Goal: Find specific page/section: Find specific page/section

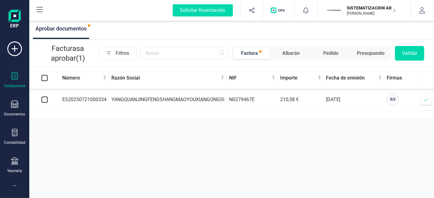
click at [143, 99] on td "YANGQUANJINGFENGSHANGMAOYOUXIANGONGSI" at bounding box center [168, 100] width 118 height 22
click at [15, 81] on div "Validaciones" at bounding box center [14, 80] width 24 height 16
click at [12, 162] on icon at bounding box center [14, 160] width 7 height 7
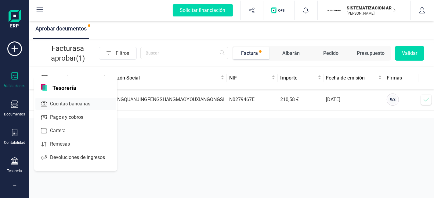
click at [54, 102] on span "Cuentas bancarias" at bounding box center [75, 103] width 54 height 7
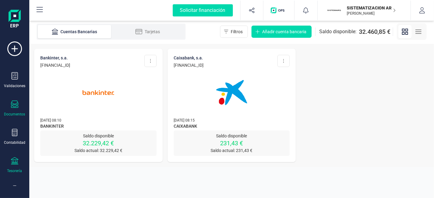
click at [13, 107] on icon at bounding box center [14, 104] width 7 height 7
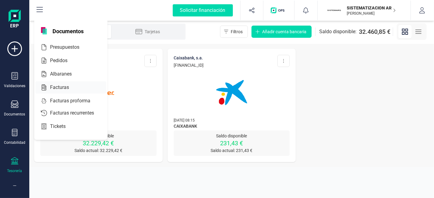
click at [60, 84] on span "Facturas" at bounding box center [64, 87] width 32 height 7
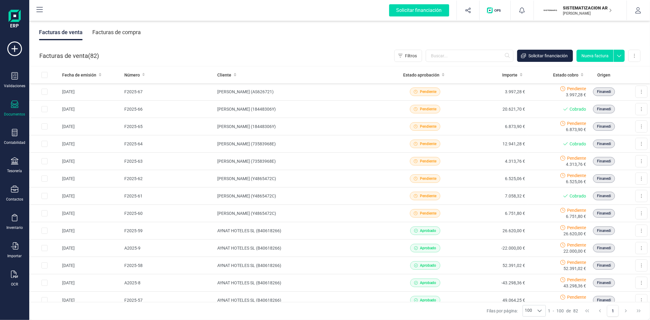
click at [133, 35] on div "Facturas de compra" at bounding box center [116, 32] width 48 height 16
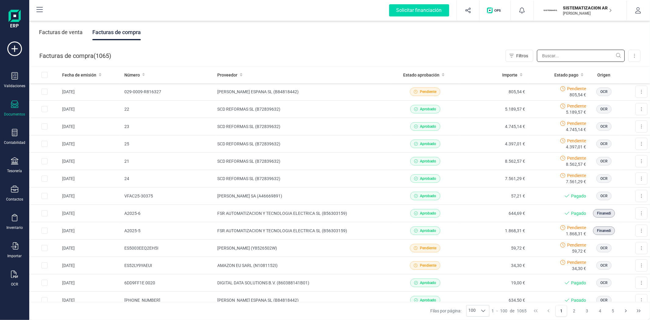
click at [433, 52] on input "text" at bounding box center [581, 56] width 88 height 12
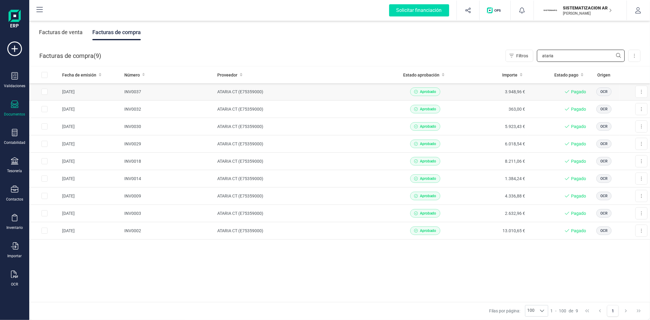
type input "ataria"
click at [433, 94] on div "Aprobado" at bounding box center [425, 92] width 63 height 9
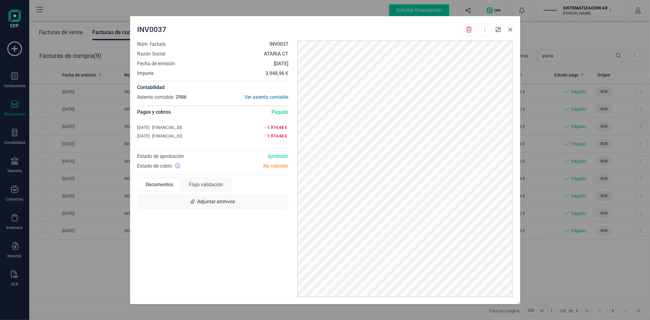
click at [433, 30] on icon "button" at bounding box center [510, 29] width 5 height 5
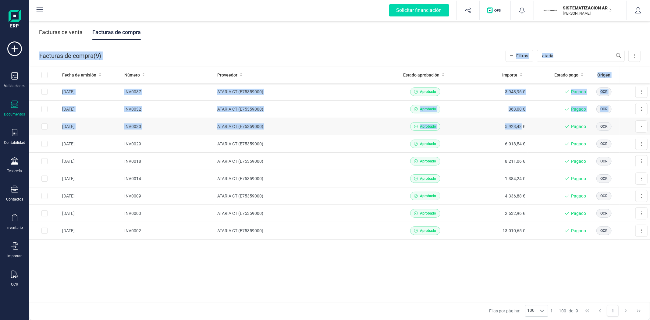
drag, startPoint x: 509, startPoint y: 30, endPoint x: 479, endPoint y: 128, distance: 101.9
click at [433, 128] on div "Facturas de venta Facturas de compra Facturas de compra ( 9 ) Filtros ataria Im…" at bounding box center [339, 170] width 621 height 301
click at [433, 128] on td "5.923,43 €" at bounding box center [494, 126] width 68 height 17
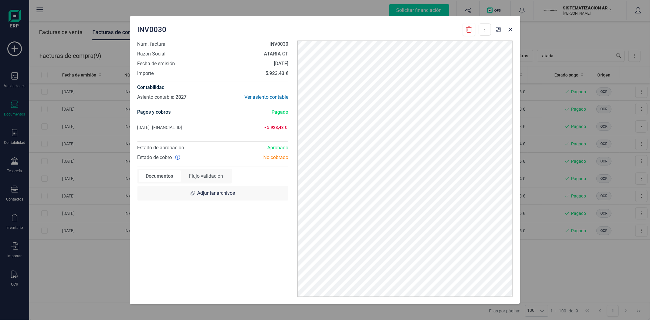
click at [433, 180] on div "INV0030 Descargar documento Núm. factura INV0030 Razón Social ATARIA CT Fecha d…" at bounding box center [325, 160] width 650 height 320
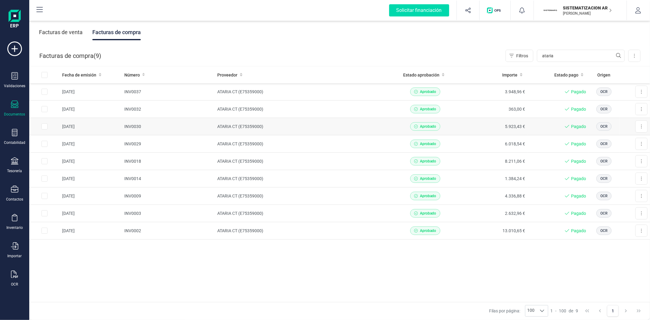
click at [433, 126] on td "5.923,43 €" at bounding box center [494, 126] width 68 height 17
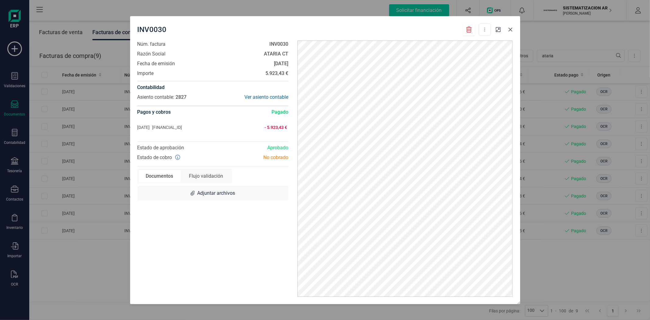
click at [433, 30] on icon "button" at bounding box center [510, 29] width 5 height 5
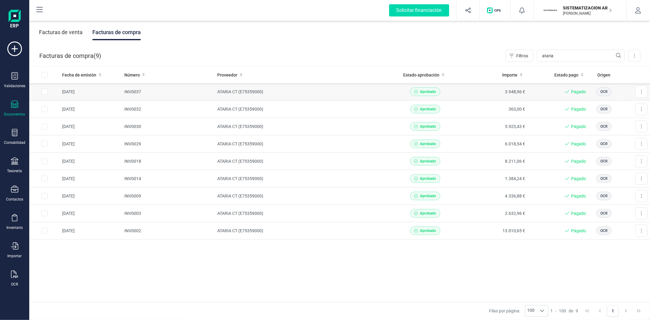
click at [433, 95] on td "3.948,96 €" at bounding box center [494, 91] width 68 height 17
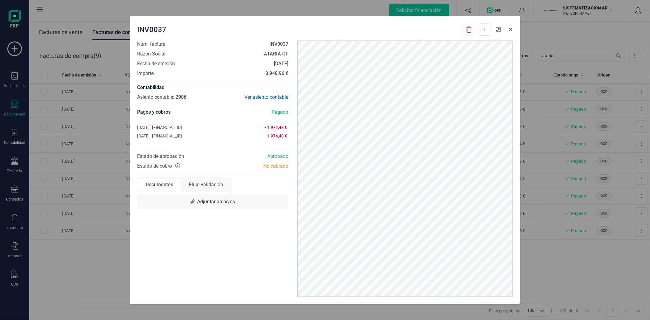
click at [433, 31] on icon "button" at bounding box center [510, 29] width 5 height 5
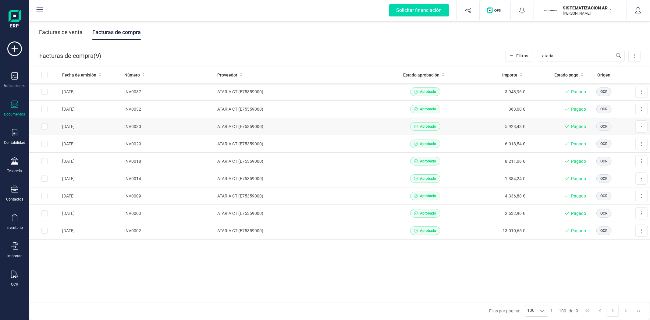
click at [433, 131] on td "Aprobado" at bounding box center [425, 126] width 68 height 17
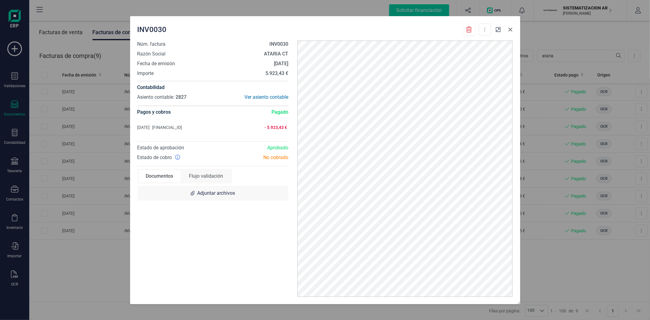
click at [433, 32] on icon "button" at bounding box center [510, 29] width 5 height 5
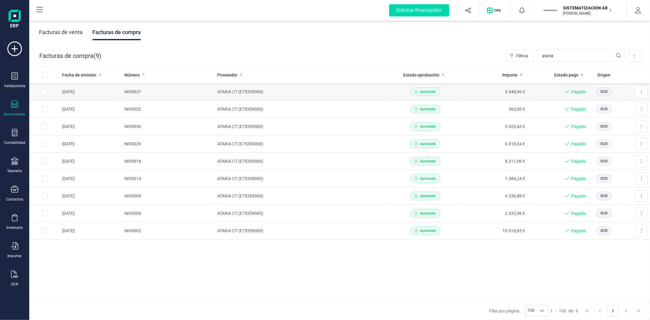
click at [433, 92] on td "3.948,96 €" at bounding box center [494, 91] width 68 height 17
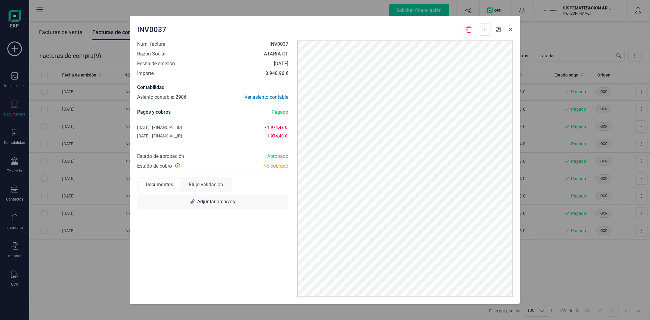
click at [433, 29] on button "button" at bounding box center [511, 30] width 10 height 10
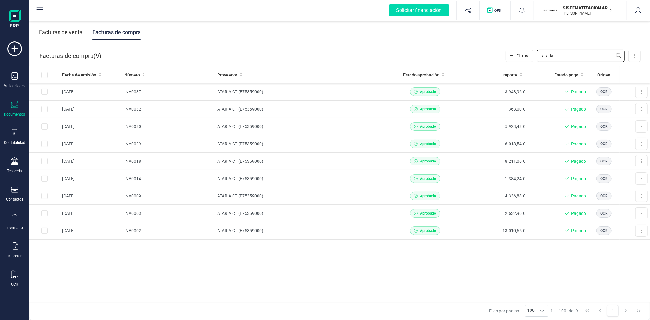
drag, startPoint x: 563, startPoint y: 56, endPoint x: 485, endPoint y: 55, distance: 77.8
click at [433, 55] on div "Facturas de compra ( 9 ) Filtros ataria Importar Carga masiva (Excel) Factura e…" at bounding box center [340, 55] width 621 height 21
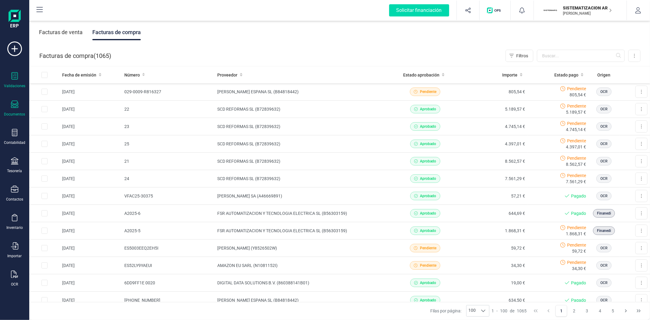
click at [15, 80] on div at bounding box center [14, 76] width 7 height 9
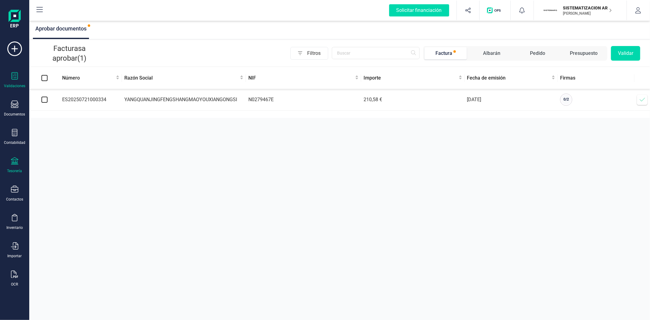
click at [12, 162] on icon at bounding box center [14, 160] width 7 height 7
drag, startPoint x: 12, startPoint y: 162, endPoint x: 59, endPoint y: 105, distance: 74.2
click at [27, 105] on div "Validaciones Documentos Documentos Presupuestos Pedidos Albaranes Facturas Fact…" at bounding box center [14, 166] width 24 height 250
click at [59, 105] on span "Cuentas bancarias" at bounding box center [75, 103] width 54 height 7
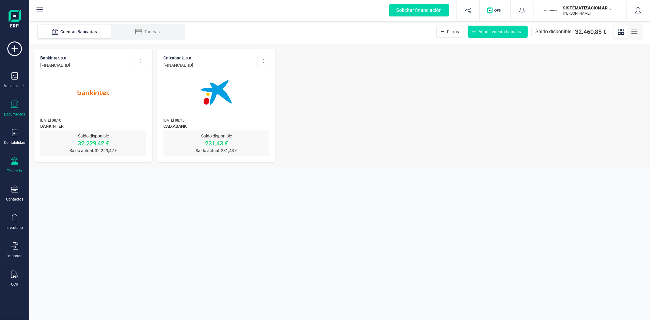
click at [12, 108] on div at bounding box center [14, 105] width 7 height 9
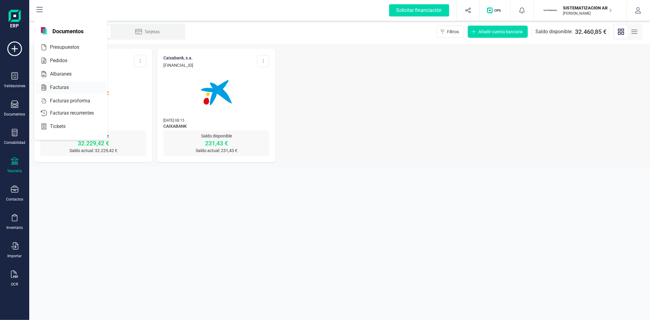
click at [64, 85] on span "Facturas" at bounding box center [64, 87] width 32 height 7
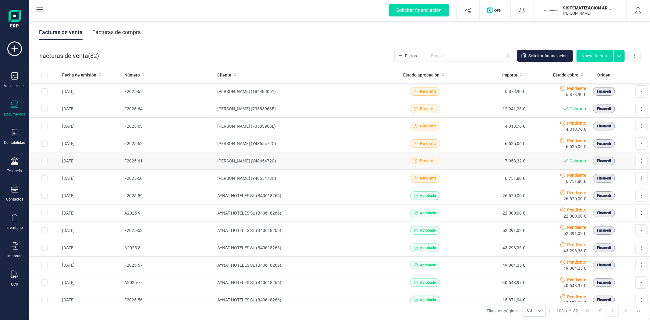
scroll to position [37, 0]
